Goal: Information Seeking & Learning: Learn about a topic

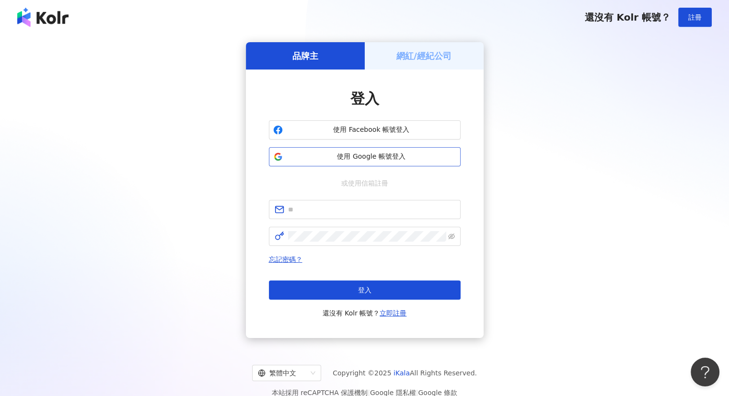
click at [378, 159] on span "使用 Google 帳號登入" at bounding box center [371, 157] width 170 height 10
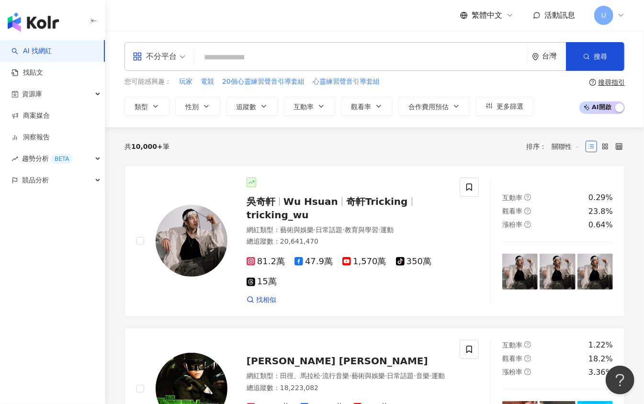
click at [619, 138] on div "共 10,000+ 筆 排序： 關聯性" at bounding box center [375, 146] width 501 height 38
click at [606, 144] on icon at bounding box center [605, 146] width 7 height 7
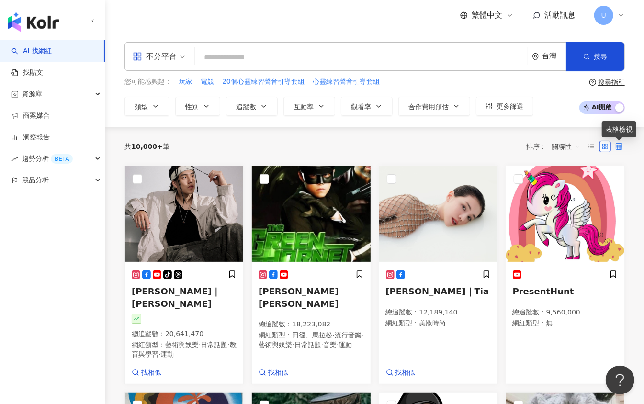
click at [622, 146] on icon at bounding box center [619, 146] width 7 height 7
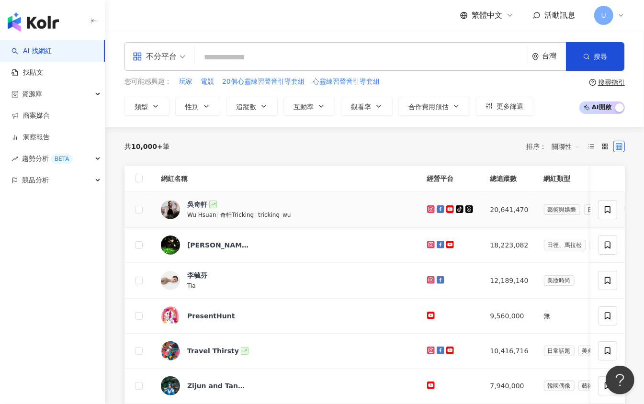
click at [537, 225] on td "藝術與娛樂 日常話題 教育與學習 運動" at bounding box center [645, 210] width 217 height 36
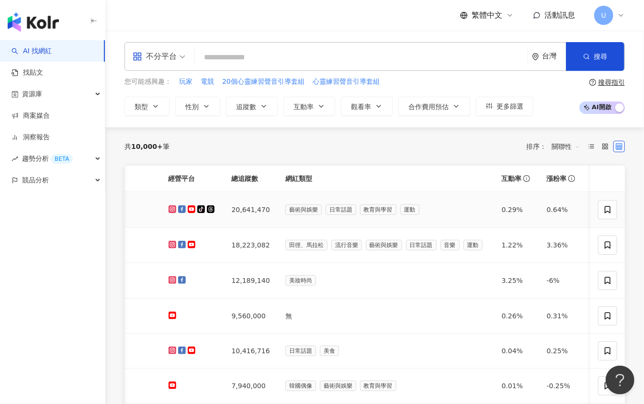
scroll to position [0, 260]
click at [593, 146] on icon at bounding box center [591, 146] width 7 height 7
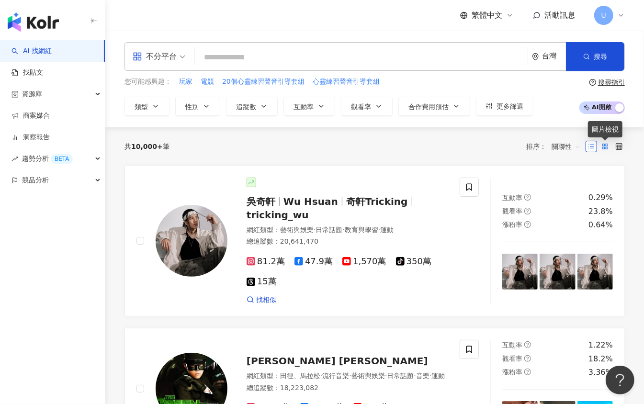
click at [608, 146] on rect at bounding box center [607, 145] width 2 height 2
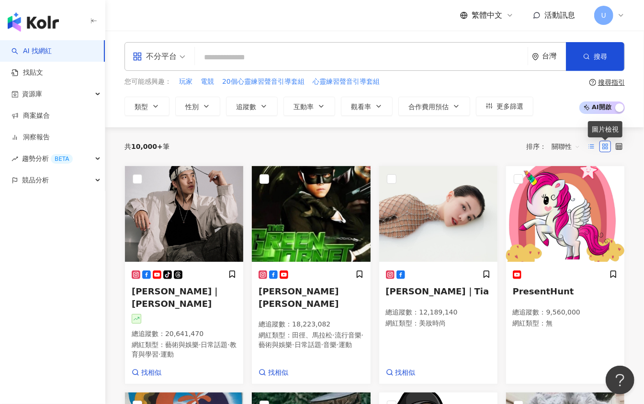
click at [588, 143] on icon at bounding box center [591, 146] width 7 height 7
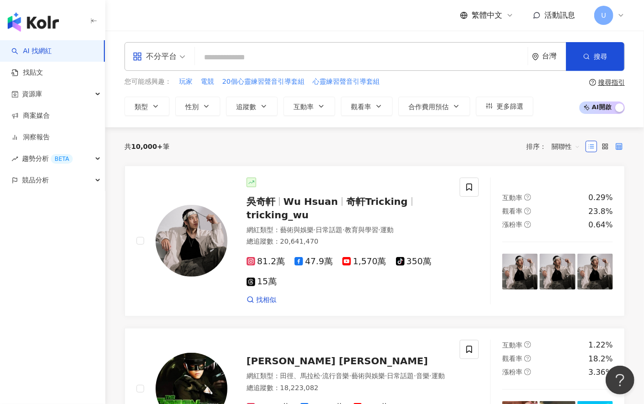
click at [620, 141] on label at bounding box center [619, 146] width 11 height 11
click at [621, 141] on label at bounding box center [619, 146] width 11 height 11
drag, startPoint x: 612, startPoint y: 135, endPoint x: 619, endPoint y: 142, distance: 10.2
click at [612, 135] on div "共 10,000+ 筆 排序： 關聯性" at bounding box center [375, 146] width 501 height 38
click at [620, 142] on label at bounding box center [619, 146] width 11 height 11
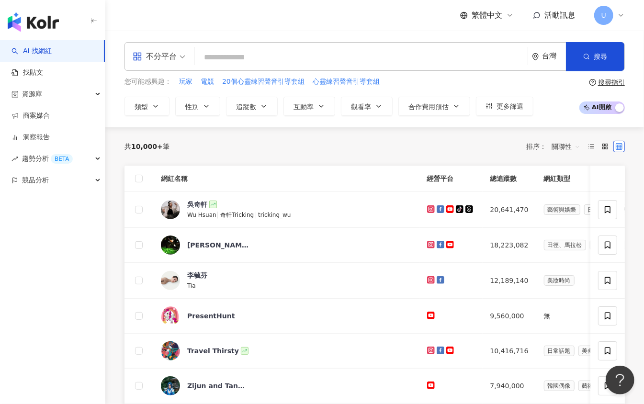
click at [537, 178] on th "網紅類型" at bounding box center [645, 179] width 217 height 26
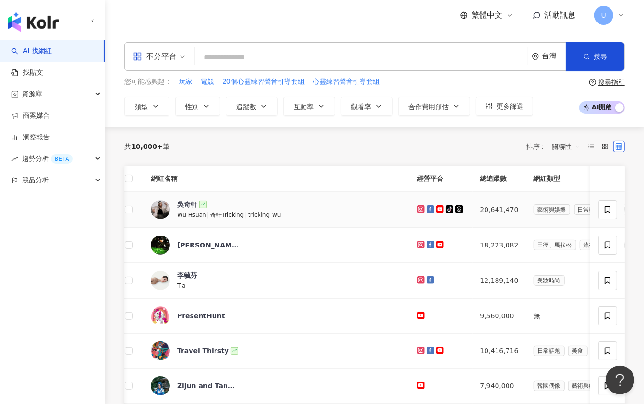
scroll to position [0, 0]
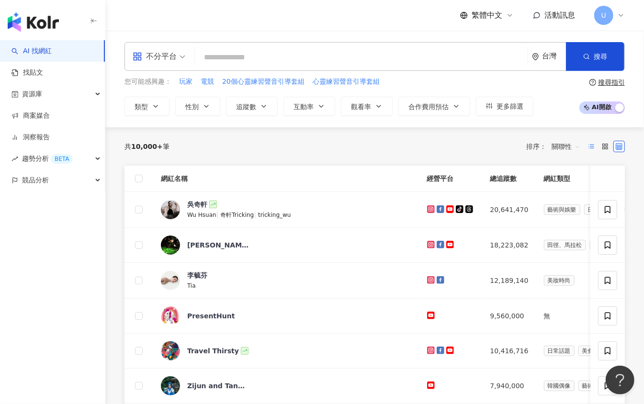
drag, startPoint x: 597, startPoint y: 143, endPoint x: 591, endPoint y: 147, distance: 6.9
click at [597, 143] on label at bounding box center [591, 146] width 11 height 11
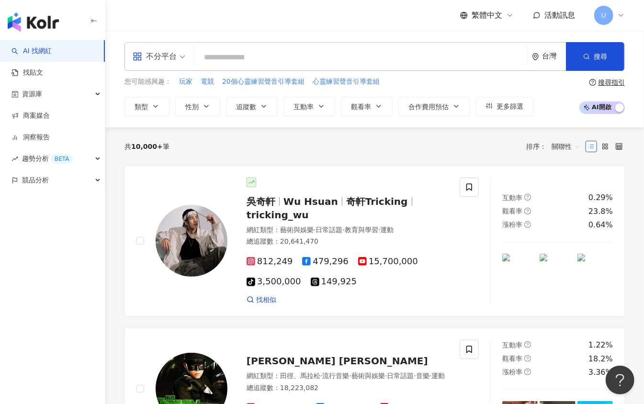
click at [591, 147] on line at bounding box center [593, 147] width 4 height 0
